Goal: Browse casually

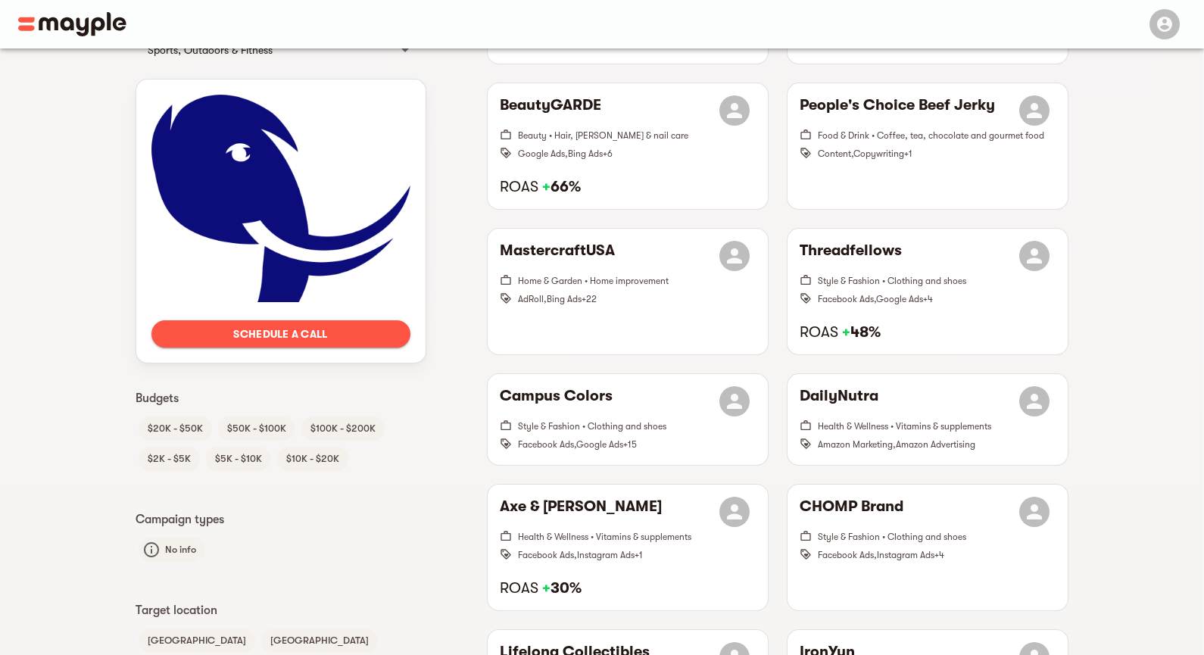
scroll to position [938, 0]
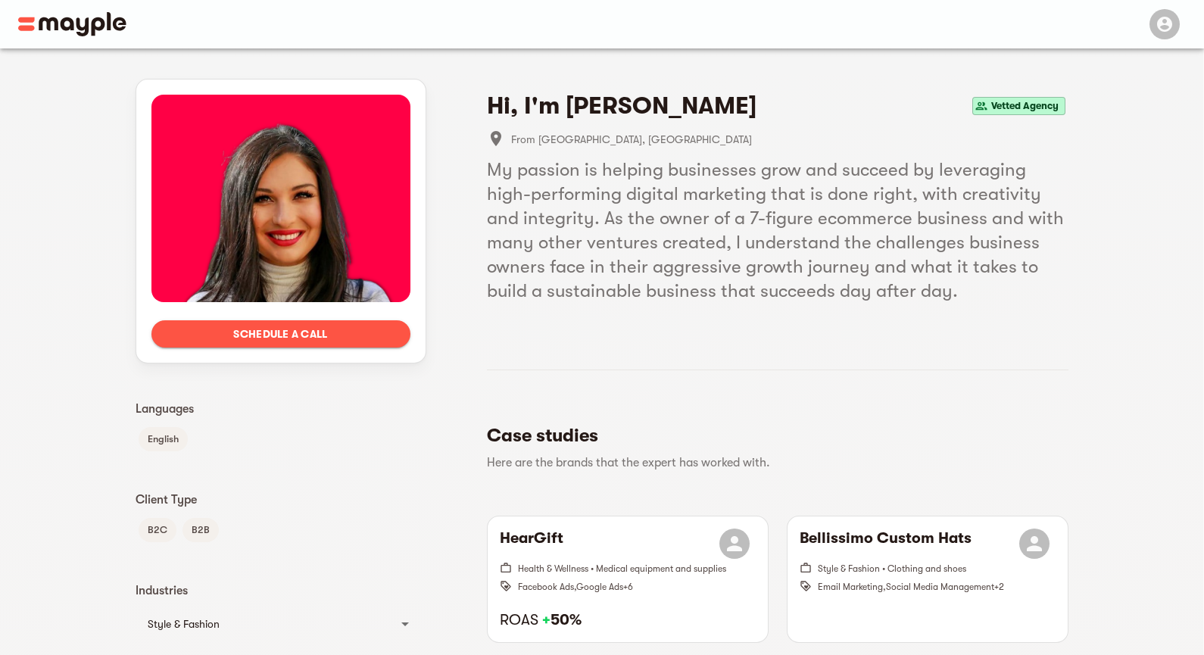
scroll to position [82, 0]
